Goal: Information Seeking & Learning: Learn about a topic

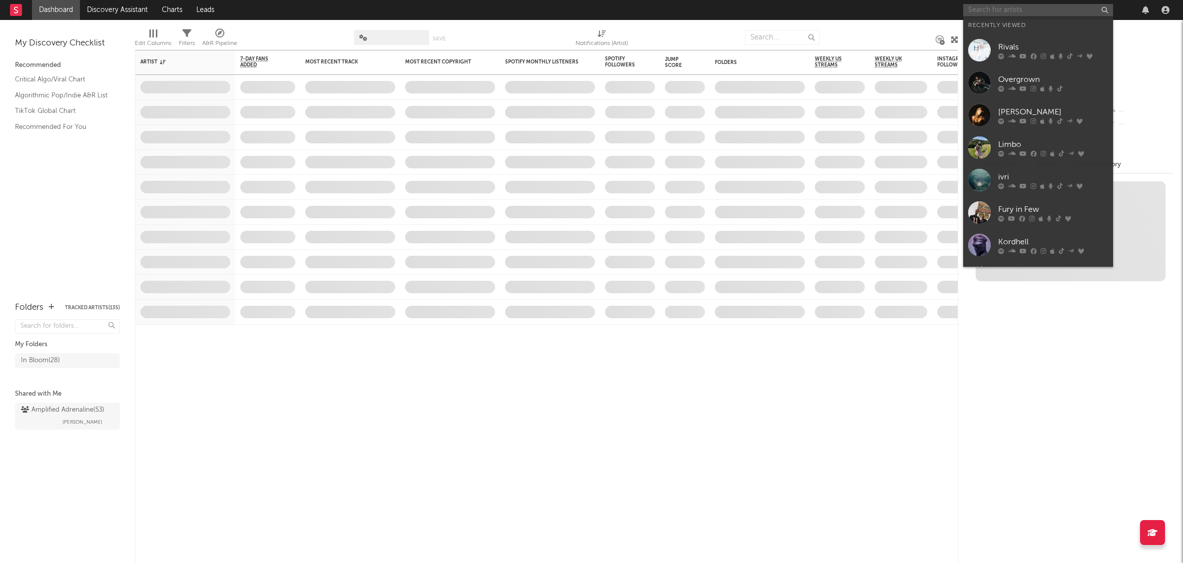
click at [1033, 9] on input "text" at bounding box center [1038, 10] width 150 height 12
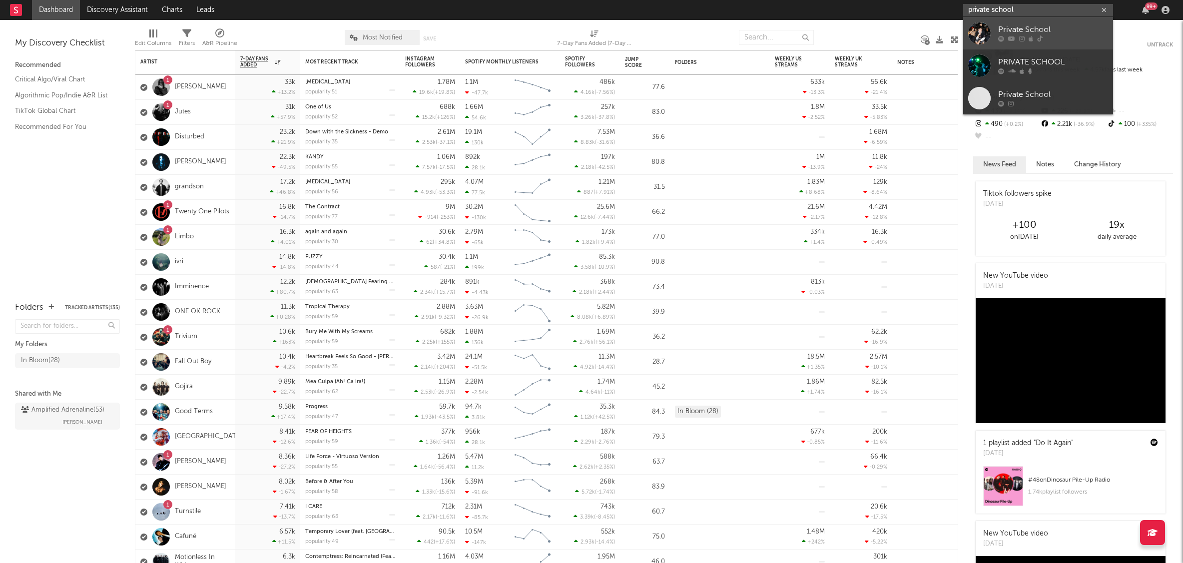
type input "private school"
click at [1022, 33] on div "Private School" at bounding box center [1053, 30] width 110 height 12
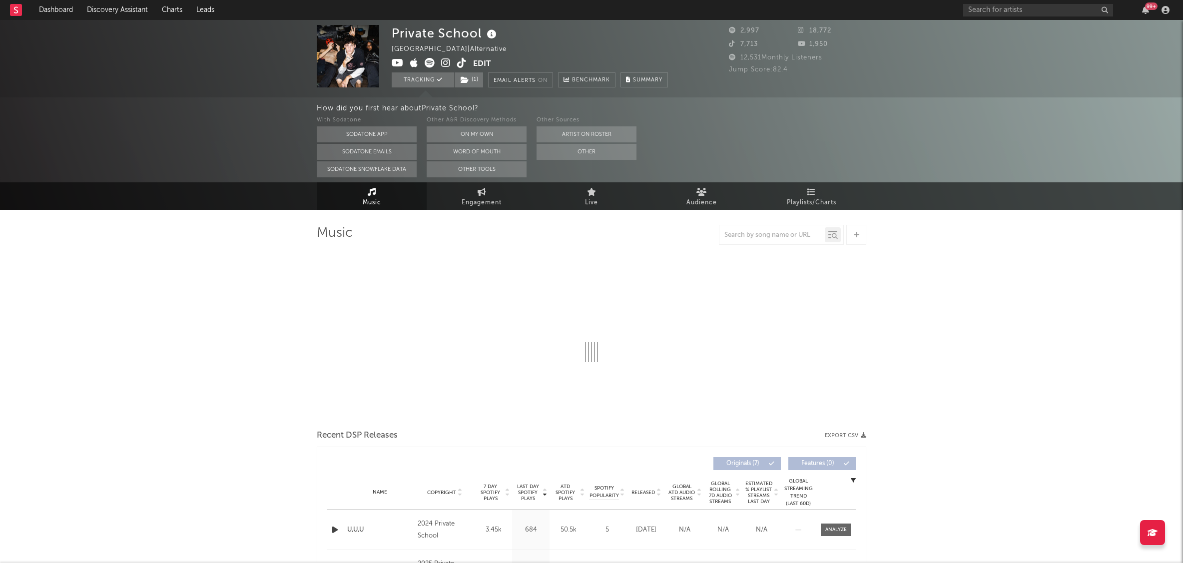
select select "1w"
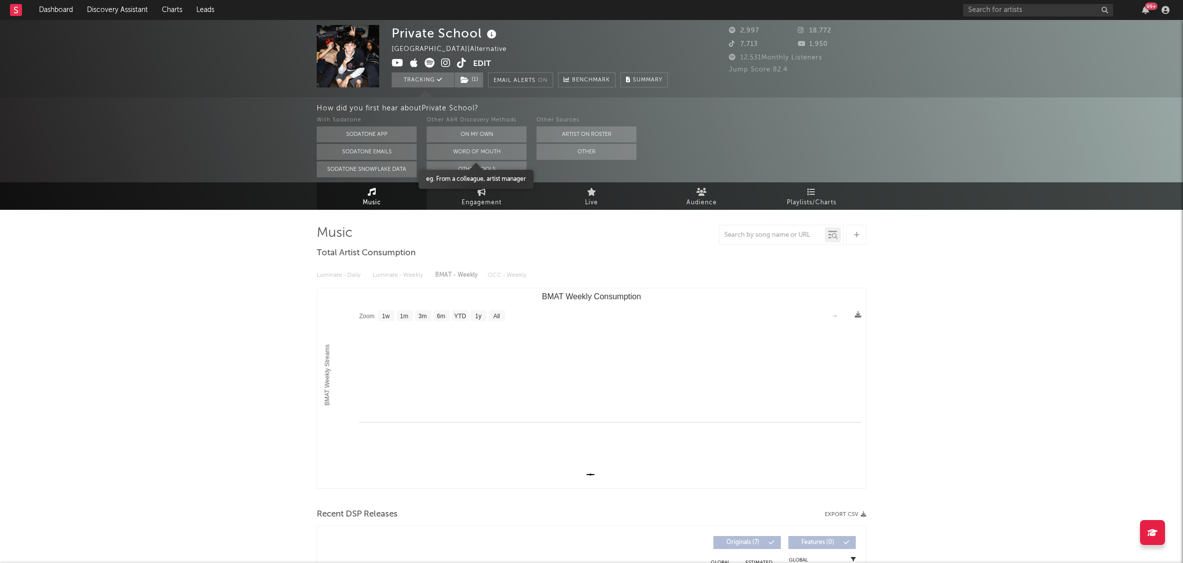
click at [503, 152] on button "Word Of Mouth" at bounding box center [477, 152] width 100 height 16
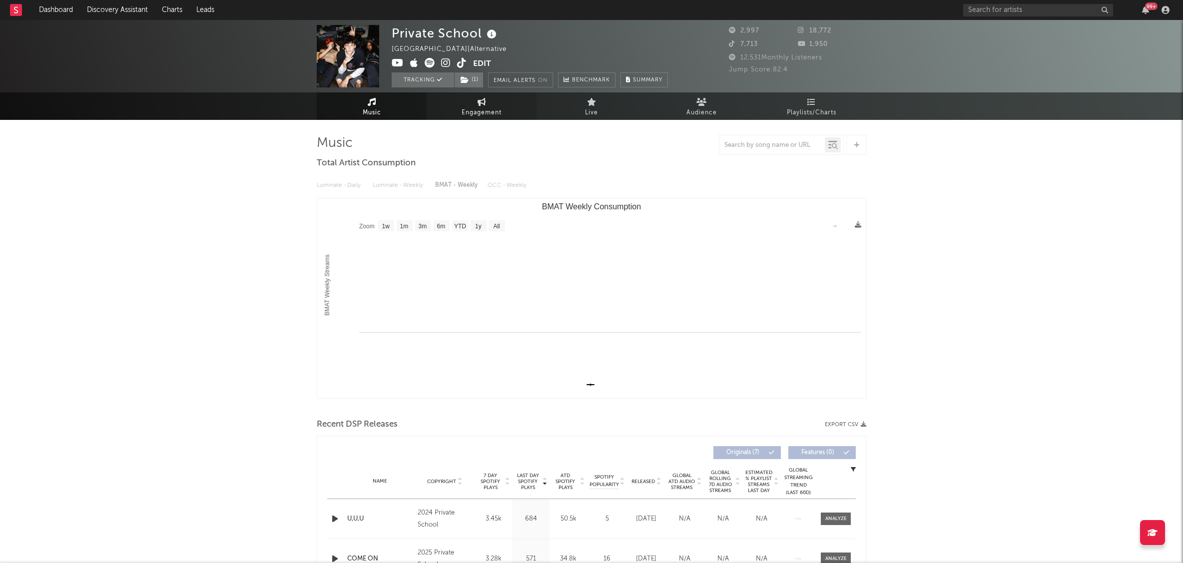
click at [483, 110] on span "Engagement" at bounding box center [482, 113] width 40 height 12
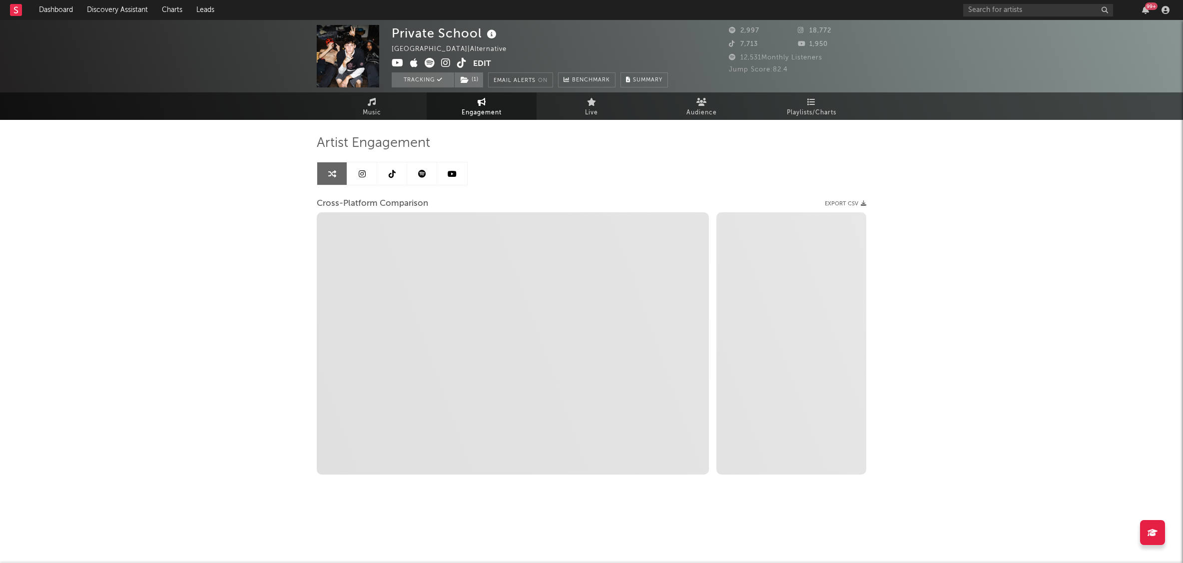
select select "1w"
select select "1m"
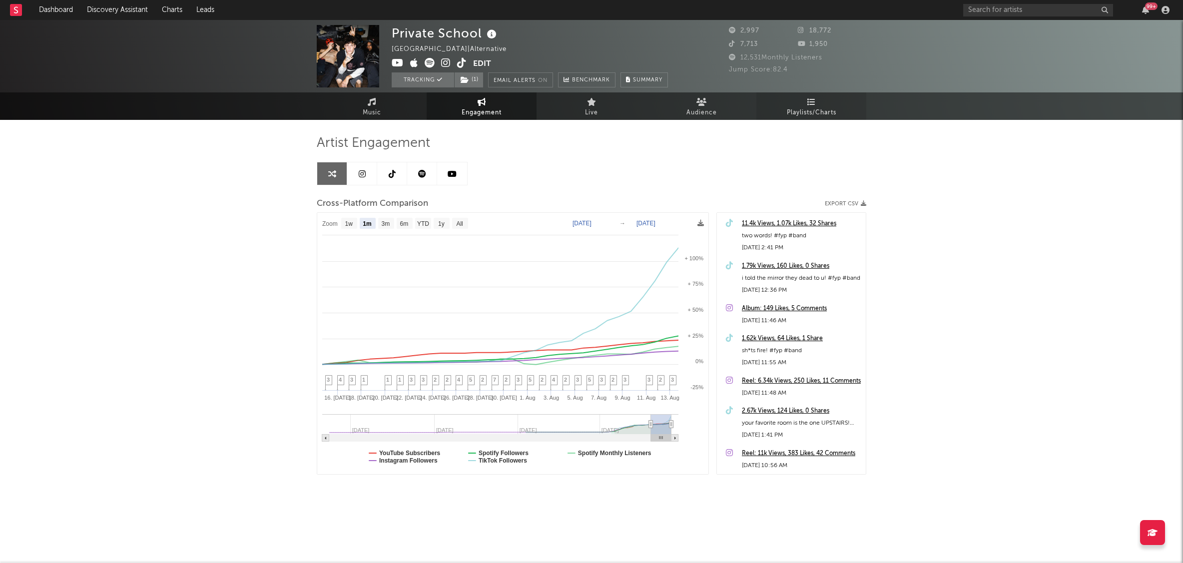
click at [796, 105] on link "Playlists/Charts" at bounding box center [811, 105] width 110 height 27
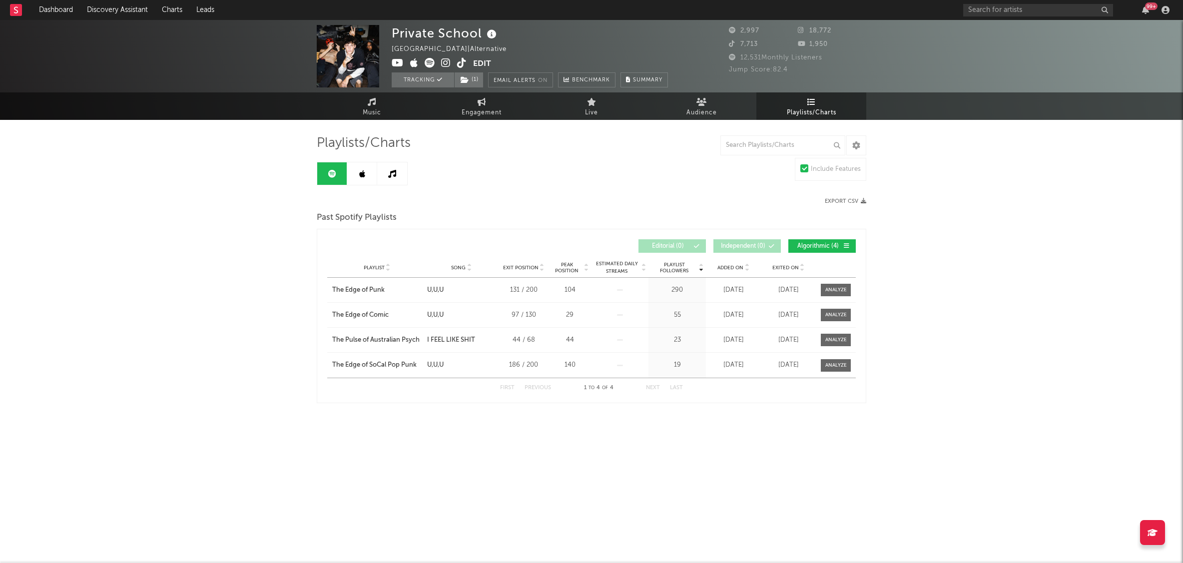
click at [230, 321] on div "Private School [GEOGRAPHIC_DATA] | Alternative Edit Tracking ( 1 ) Email Alerts…" at bounding box center [591, 241] width 1183 height 443
click at [360, 173] on icon at bounding box center [362, 174] width 6 height 8
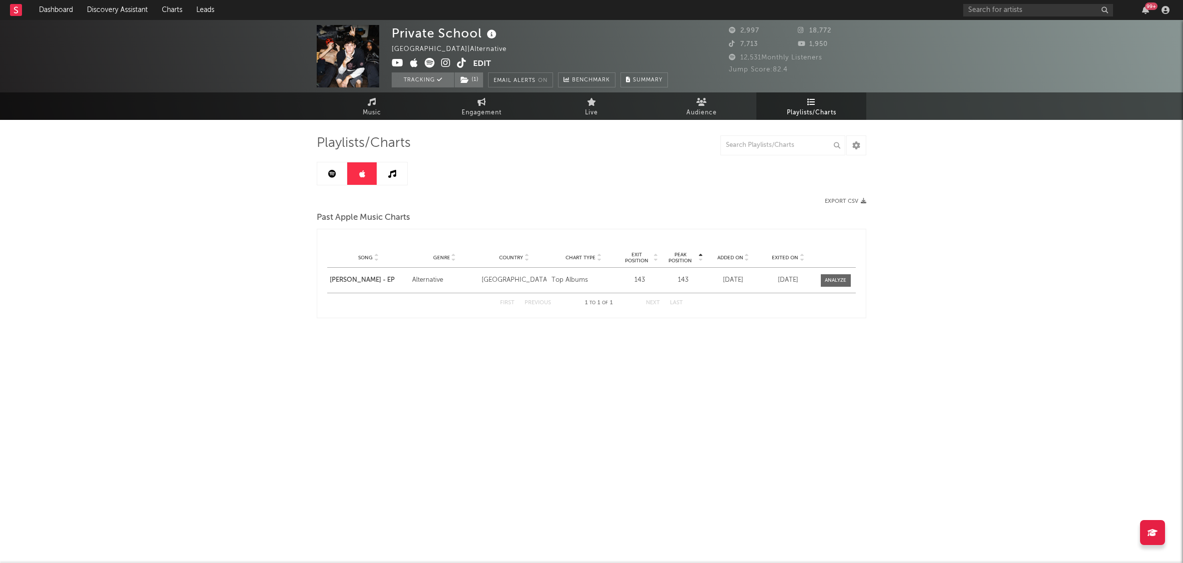
click at [393, 172] on icon at bounding box center [392, 174] width 8 height 8
drag, startPoint x: 328, startPoint y: 171, endPoint x: 330, endPoint y: 183, distance: 12.1
click at [328, 171] on icon at bounding box center [332, 174] width 8 height 8
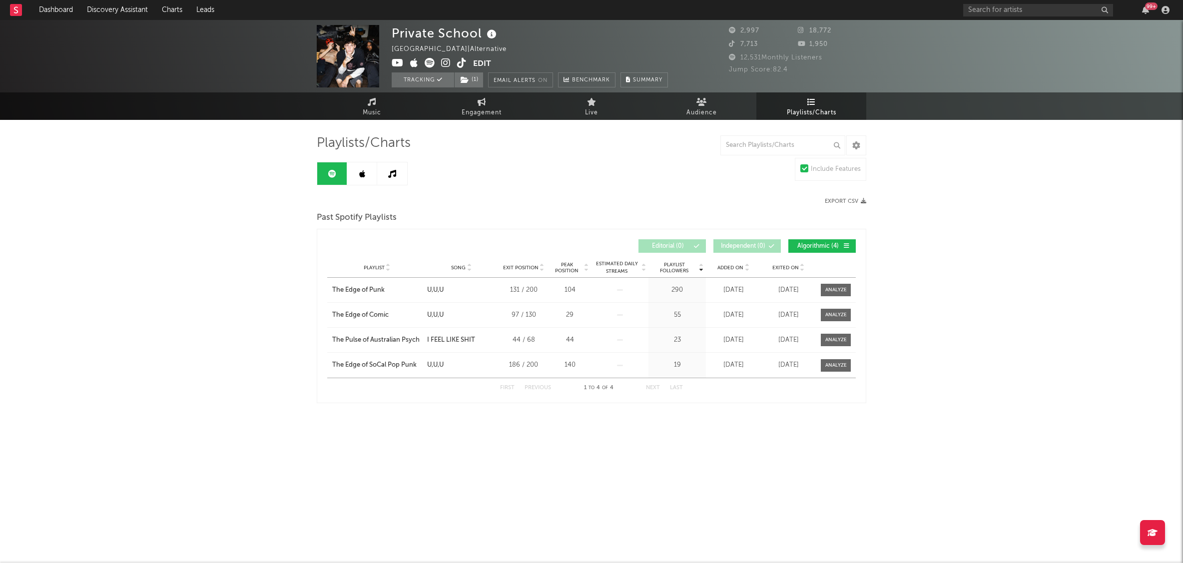
click at [239, 174] on div "Private School [GEOGRAPHIC_DATA] | Alternative Edit Tracking ( 1 ) Email Alerts…" at bounding box center [591, 241] width 1183 height 443
click at [56, 16] on link "Dashboard" at bounding box center [56, 10] width 48 height 20
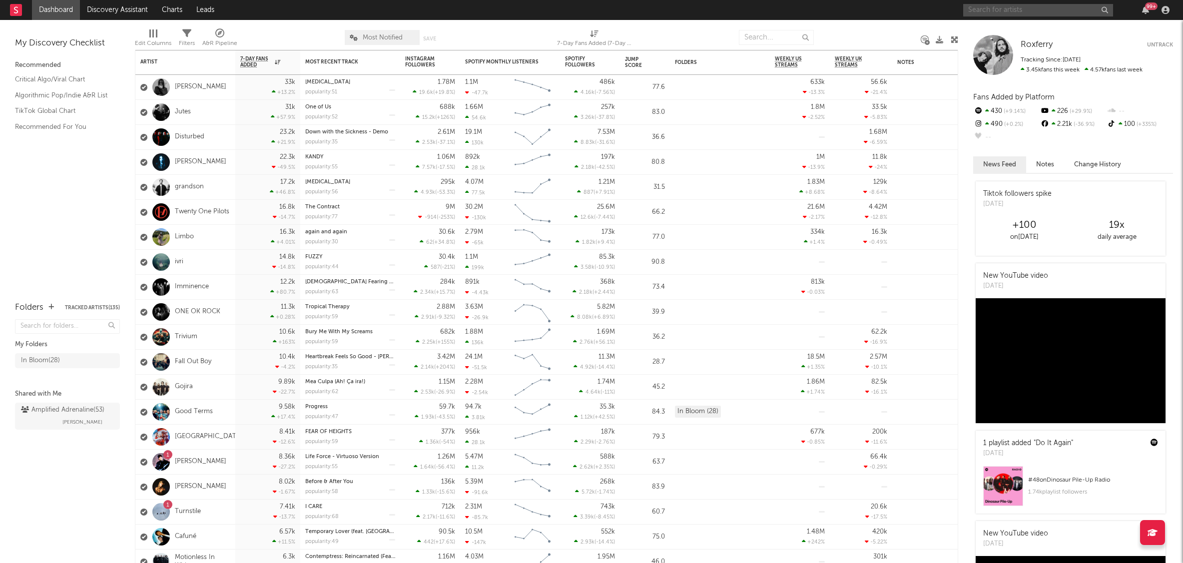
click at [1019, 7] on input "text" at bounding box center [1038, 10] width 150 height 12
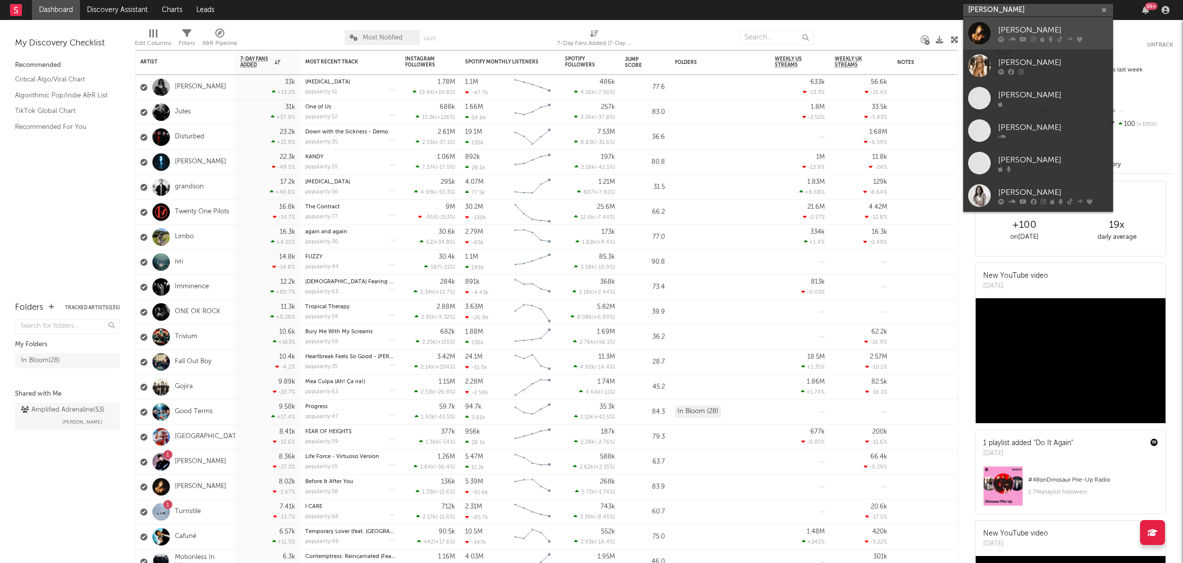
type input "[PERSON_NAME]"
click at [1014, 31] on div "[PERSON_NAME]" at bounding box center [1053, 30] width 110 height 12
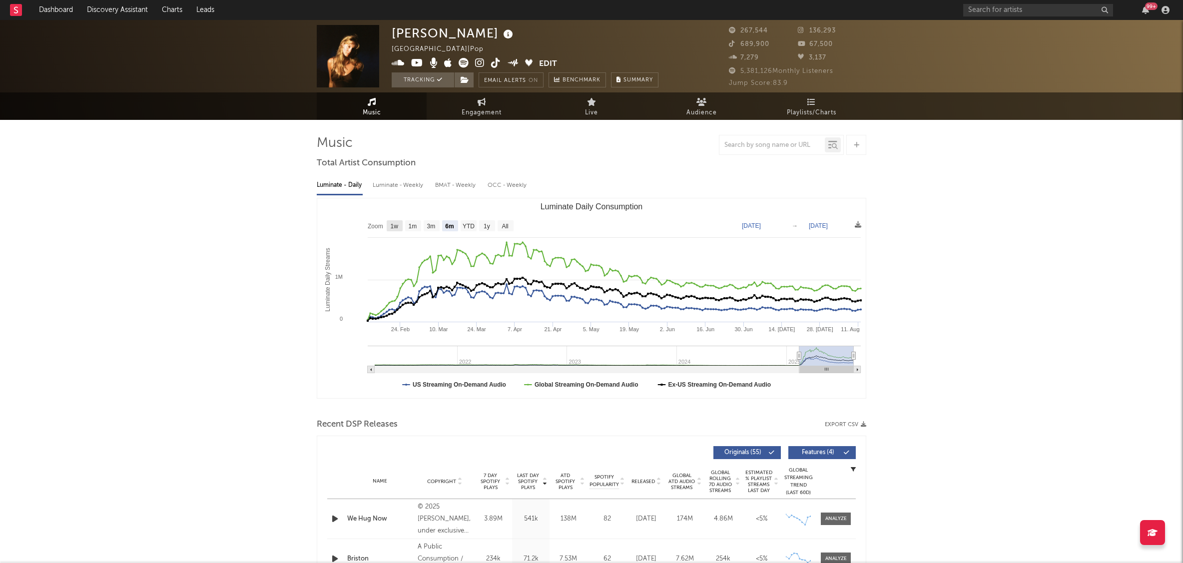
click at [396, 223] on text "1w" at bounding box center [395, 226] width 8 height 7
select select "1w"
type input "[DATE]"
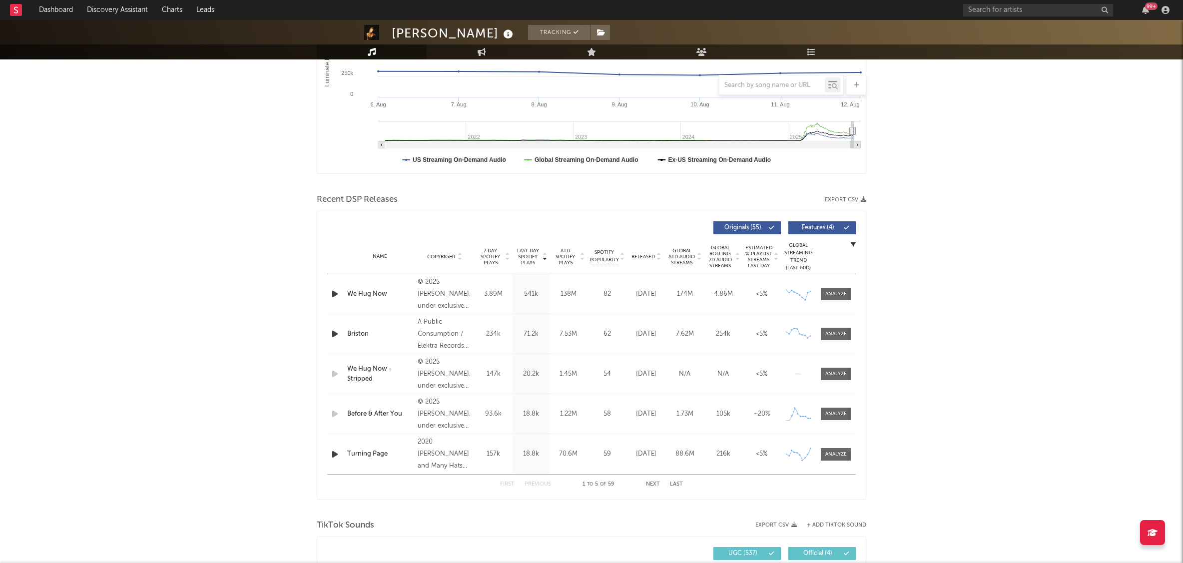
scroll to position [228, 0]
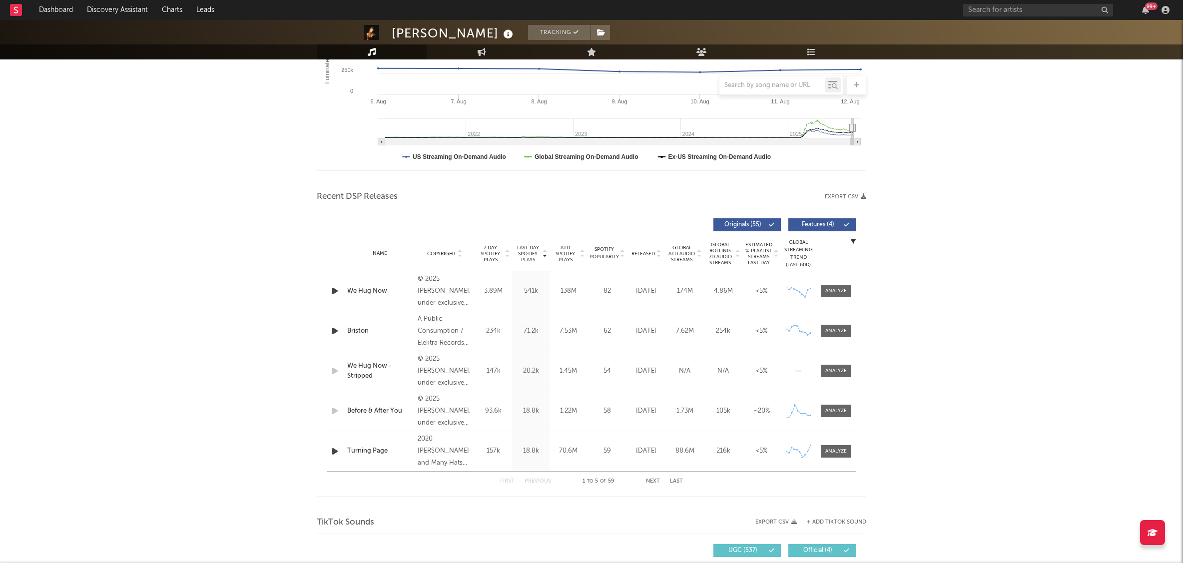
click at [654, 478] on div "First Previous 1 to 5 of 59 Next Last" at bounding box center [591, 481] width 183 height 19
click at [654, 481] on button "Next" at bounding box center [653, 480] width 14 height 5
click at [842, 450] on div at bounding box center [835, 451] width 21 height 7
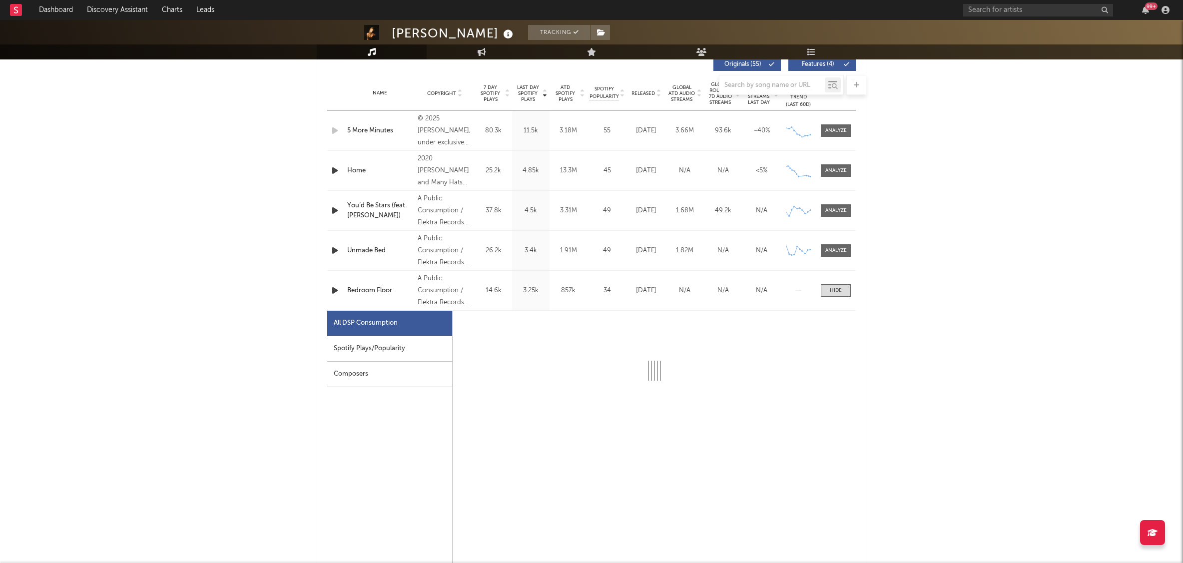
select select "6m"
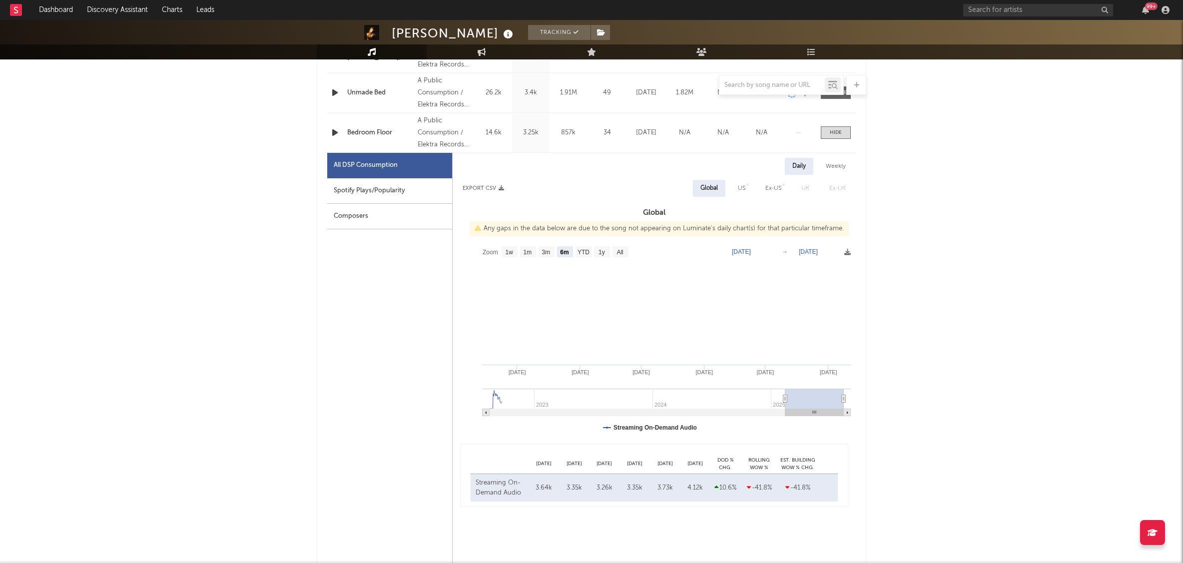
scroll to position [547, 0]
drag, startPoint x: 844, startPoint y: 397, endPoint x: 865, endPoint y: 395, distance: 21.6
click at [865, 395] on div "Last Day Spotify Plays Copyright 7 Day Spotify Plays Last Day Spotify Plays ATD…" at bounding box center [591, 271] width 549 height 764
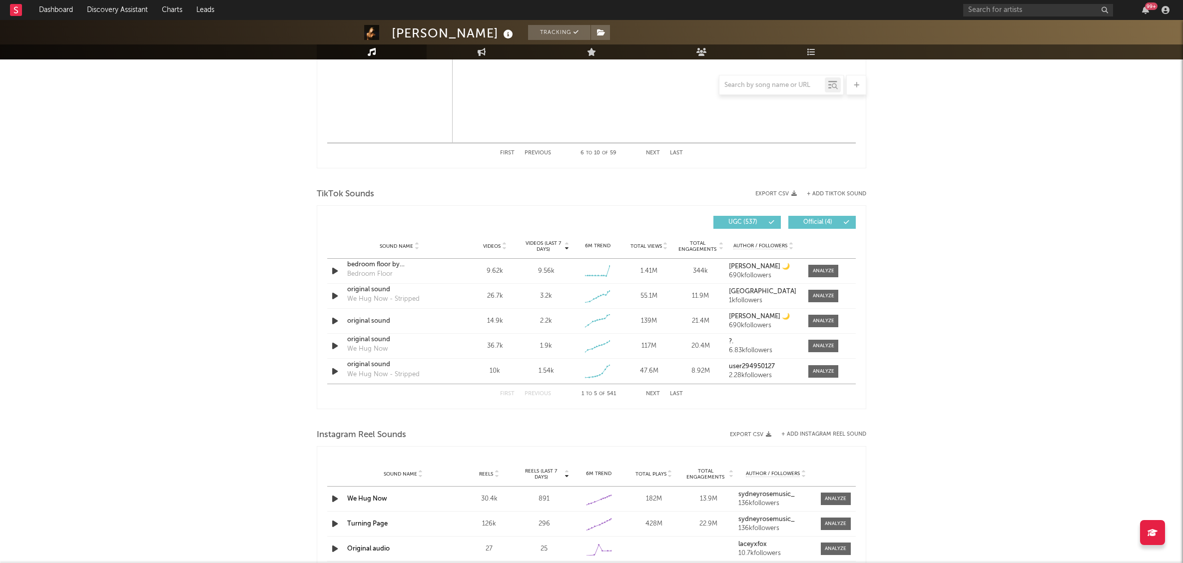
scroll to position [1045, 0]
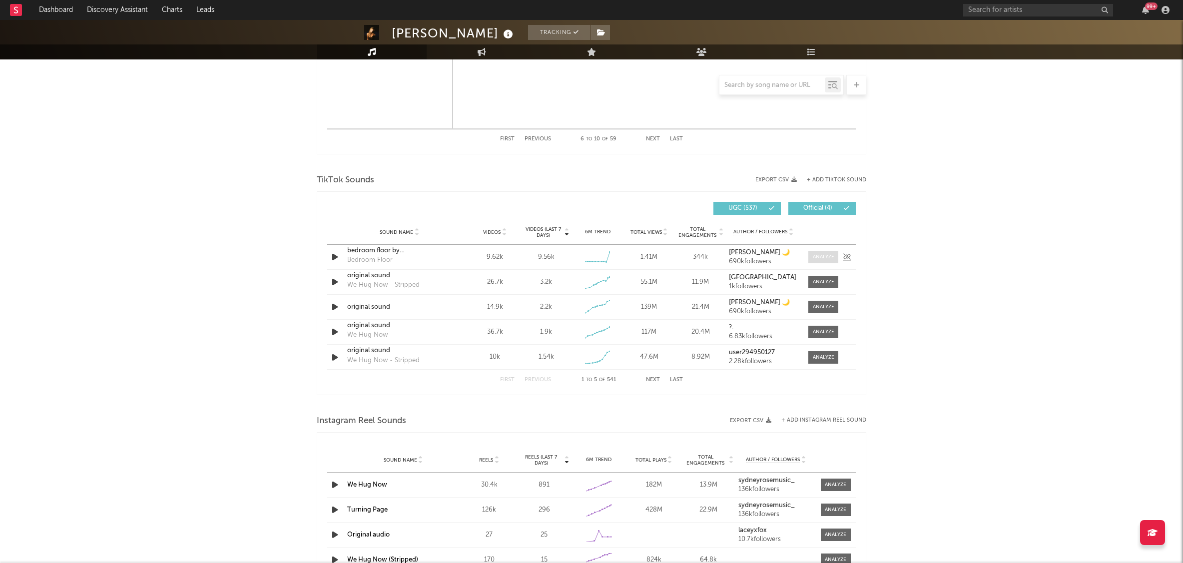
click at [823, 257] on div at bounding box center [823, 256] width 21 height 7
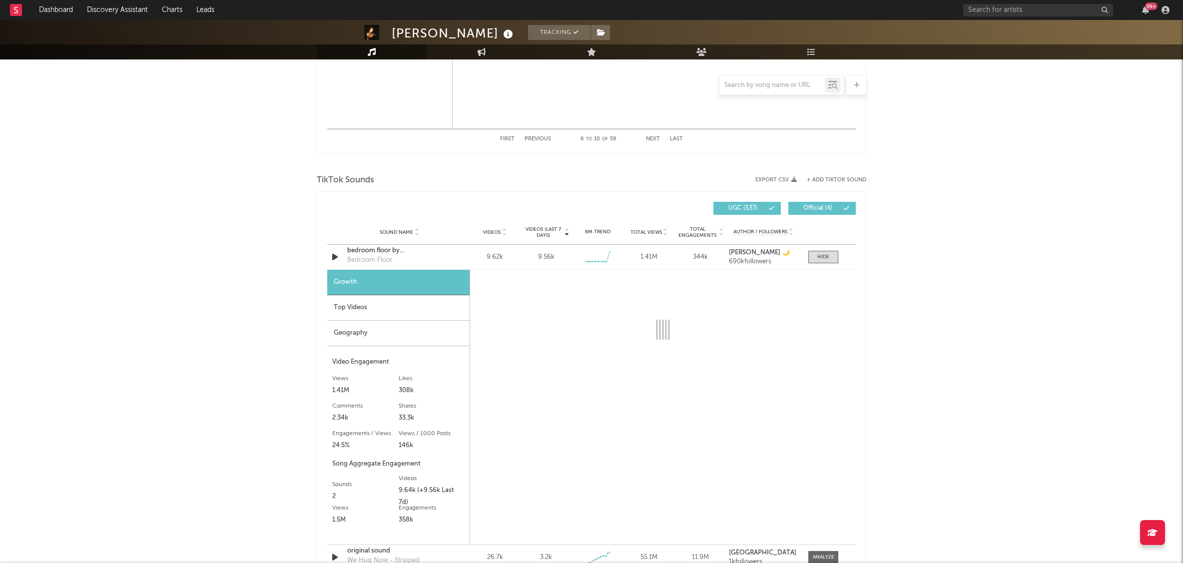
click at [966, 309] on div "[PERSON_NAME] Tracking [GEOGRAPHIC_DATA] | Pop Edit Tracking Email Alerts On Be…" at bounding box center [591, 104] width 1183 height 2259
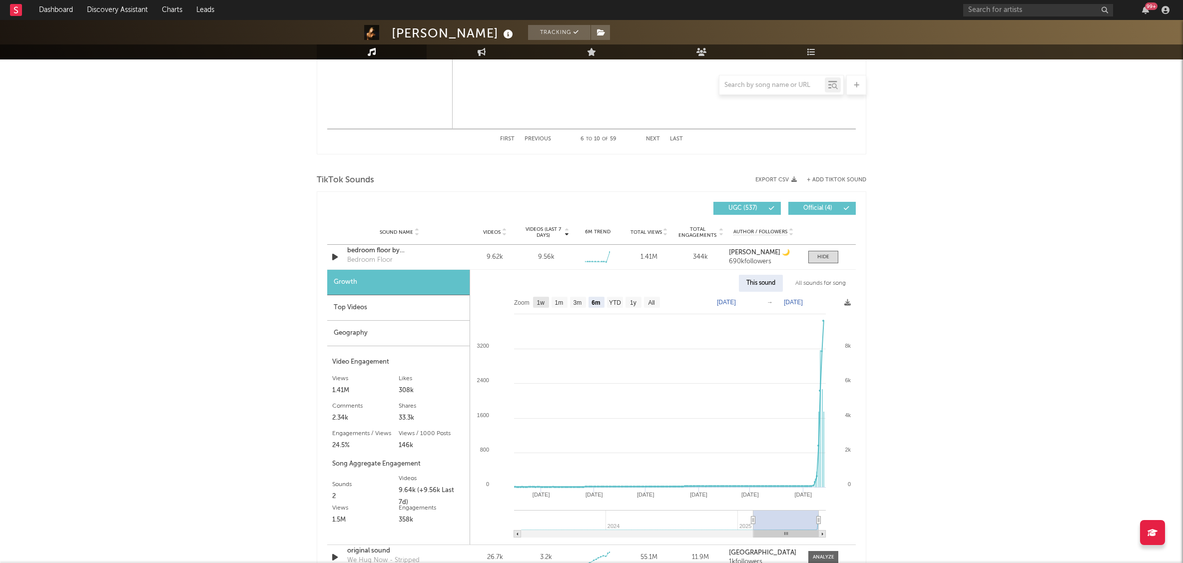
click at [543, 301] on text "1w" at bounding box center [541, 302] width 8 height 7
select select "1w"
type input "[DATE]"
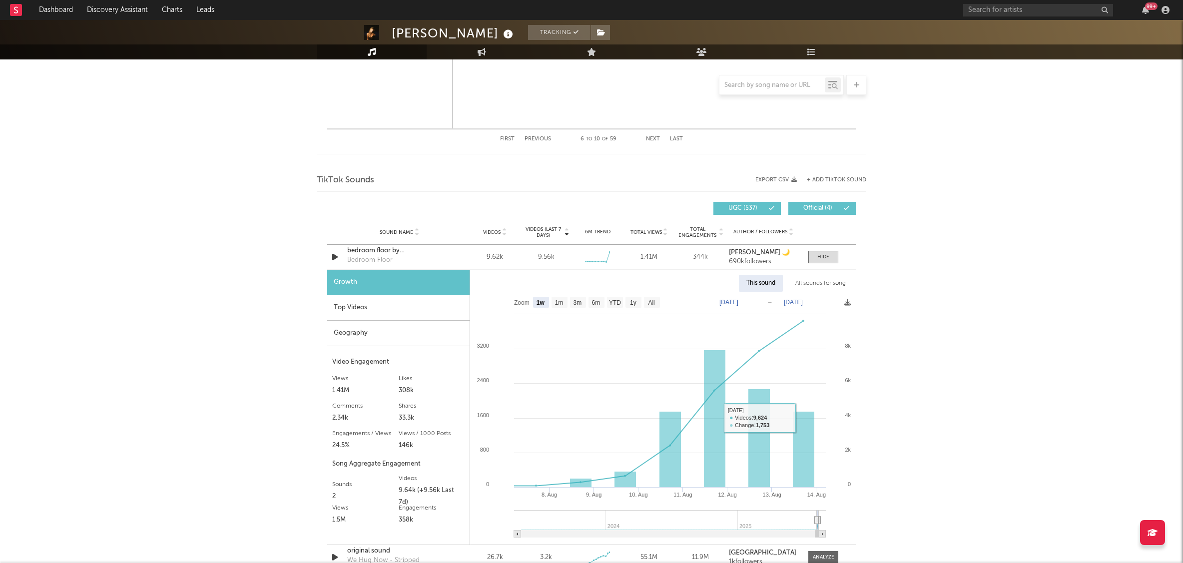
drag, startPoint x: 941, startPoint y: 301, endPoint x: 942, endPoint y: 239, distance: 62.5
click at [940, 300] on div "[PERSON_NAME] Tracking [GEOGRAPHIC_DATA] | Pop Edit Tracking Email Alerts On Be…" at bounding box center [591, 104] width 1183 height 2259
